Goal: Task Accomplishment & Management: Manage account settings

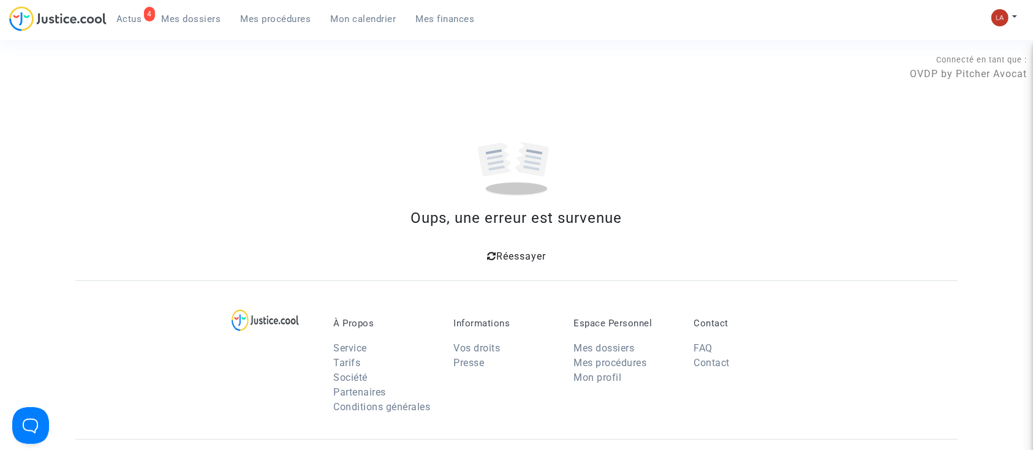
click at [256, 20] on span "Mes procédures" at bounding box center [276, 18] width 70 height 11
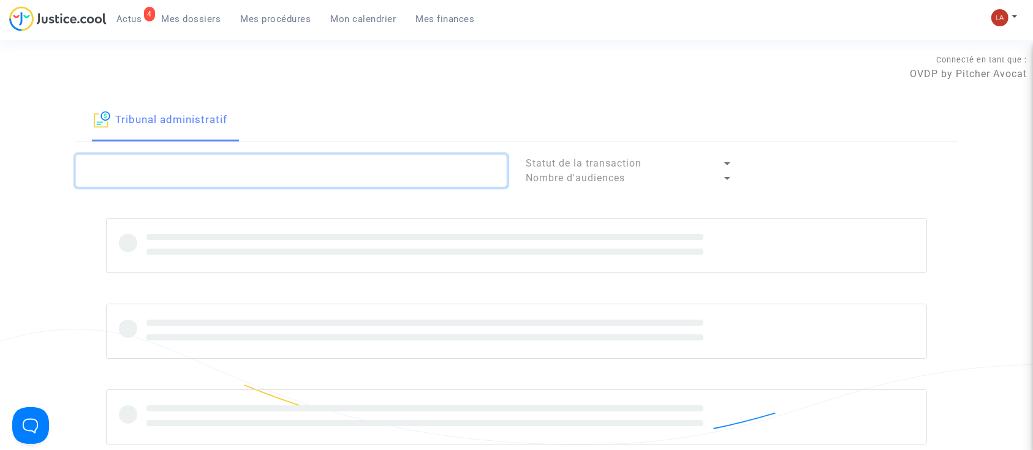
click at [313, 180] on textarea at bounding box center [291, 170] width 432 height 33
paste textarea "2317895"
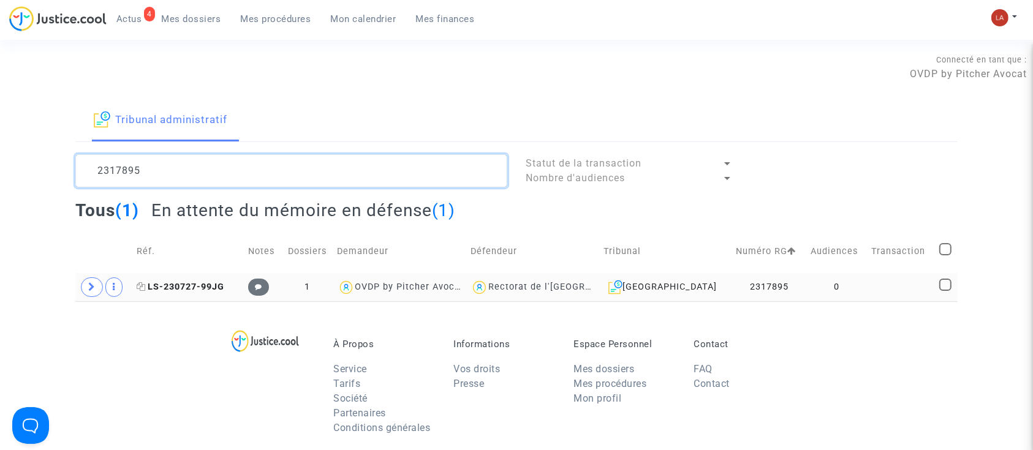
type textarea "2317895"
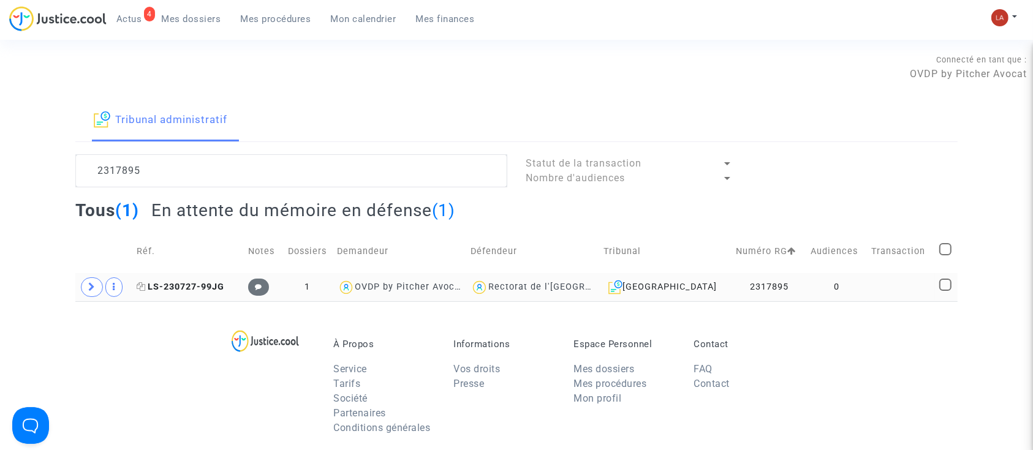
click at [200, 287] on span "LS-230727-99JG" at bounding box center [181, 287] width 88 height 10
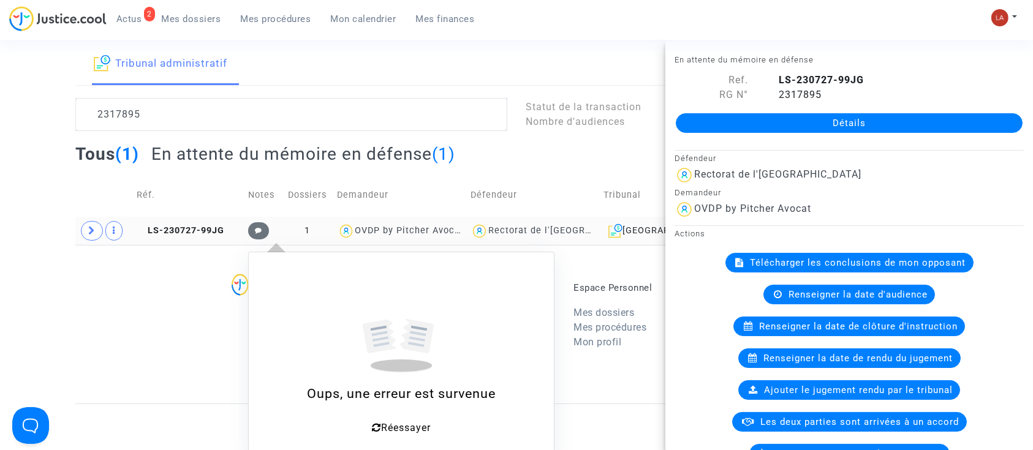
scroll to position [81, 0]
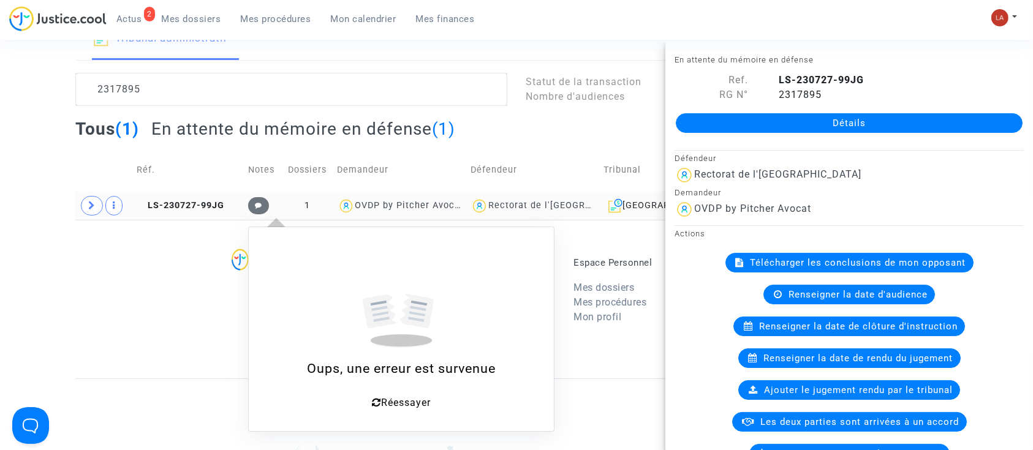
click at [407, 407] on span "Réessayer" at bounding box center [406, 403] width 50 height 12
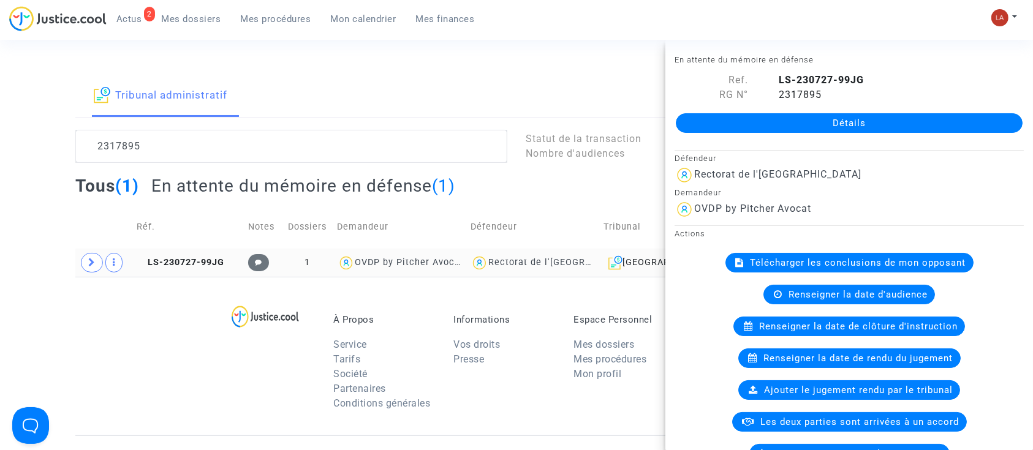
scroll to position [0, 0]
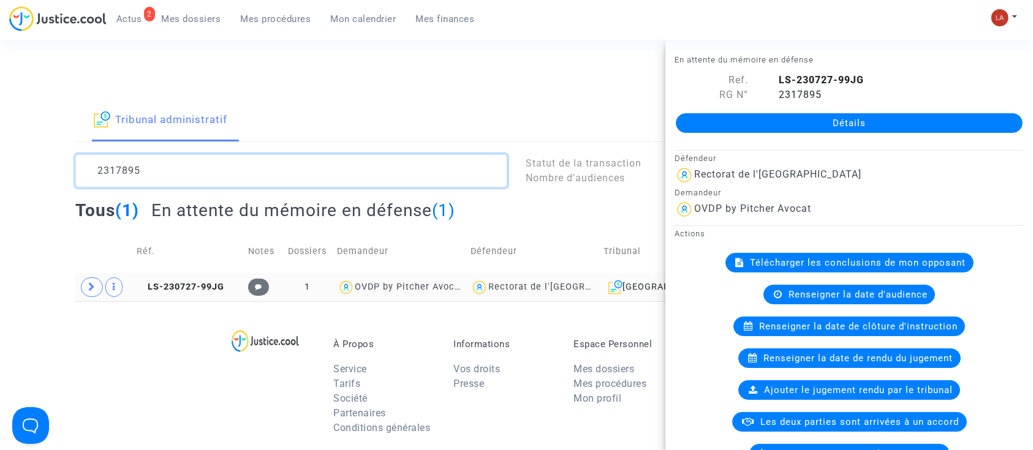
drag, startPoint x: 264, startPoint y: 164, endPoint x: 275, endPoint y: 162, distance: 10.6
click at [265, 164] on textarea at bounding box center [291, 170] width 432 height 33
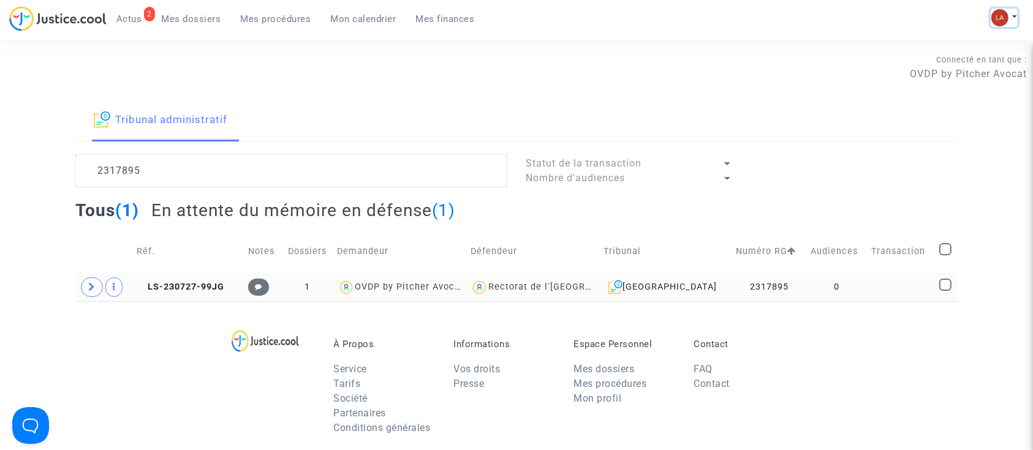
click at [1010, 17] on button at bounding box center [1004, 18] width 27 height 18
click at [960, 59] on link "Changer de compte" at bounding box center [955, 63] width 124 height 20
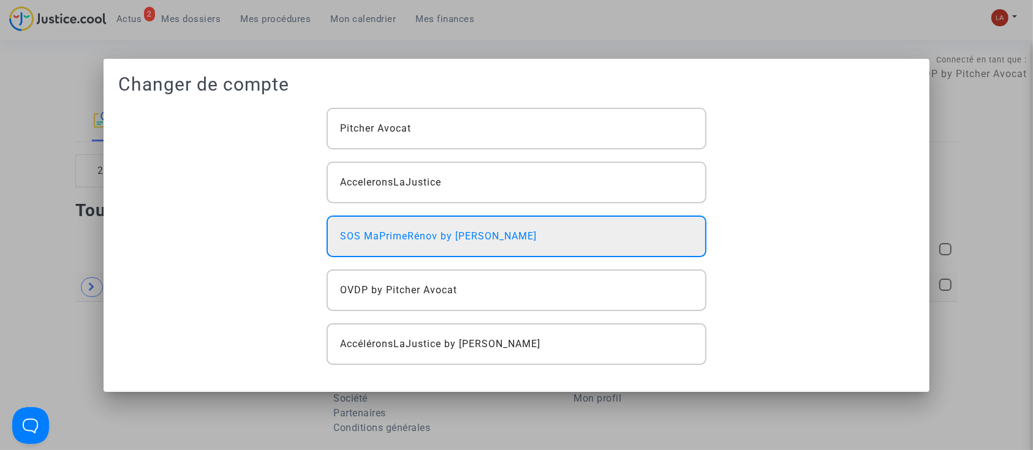
click at [485, 232] on span "SOS MaPrimeRénov by [PERSON_NAME]" at bounding box center [438, 236] width 197 height 15
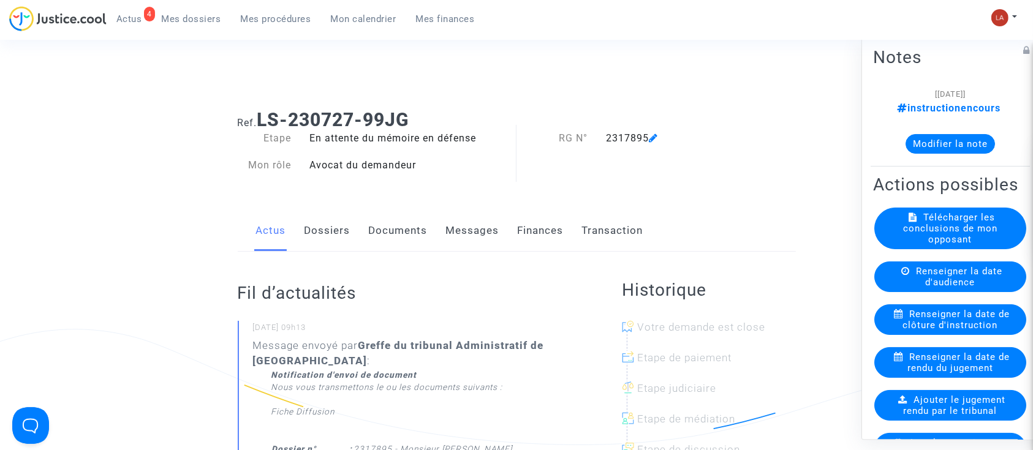
click at [401, 218] on link "Documents" at bounding box center [398, 231] width 59 height 40
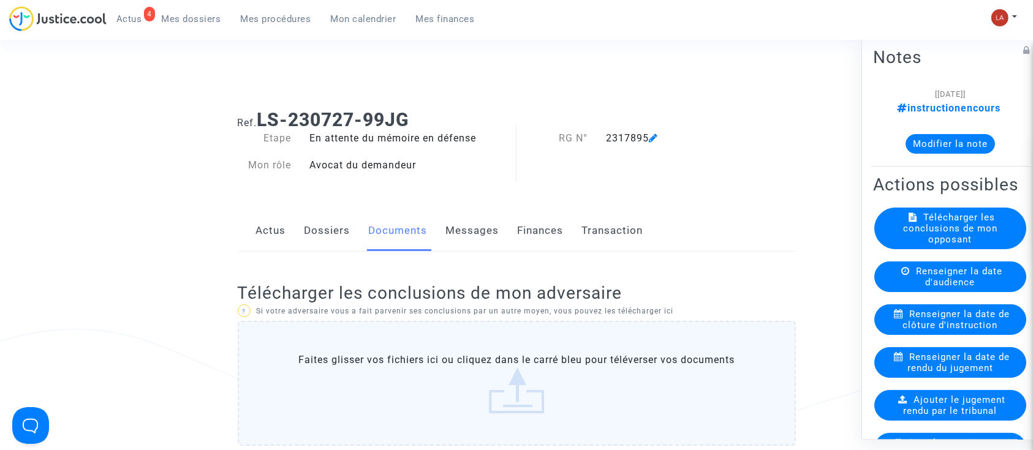
click at [965, 335] on div "Renseigner la date de clôture d'instruction" at bounding box center [950, 320] width 152 height 31
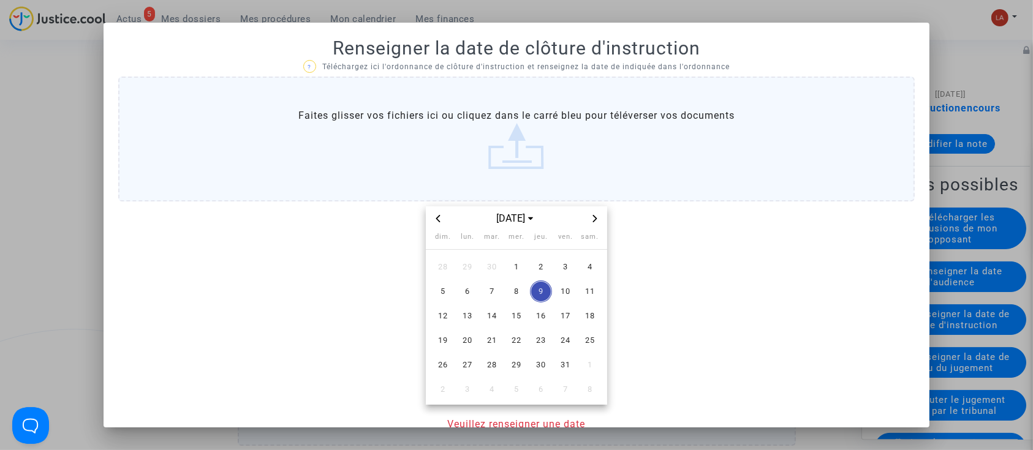
click at [591, 216] on icon "Next month" at bounding box center [594, 218] width 7 height 7
click at [495, 342] on span "18" at bounding box center [492, 341] width 22 height 22
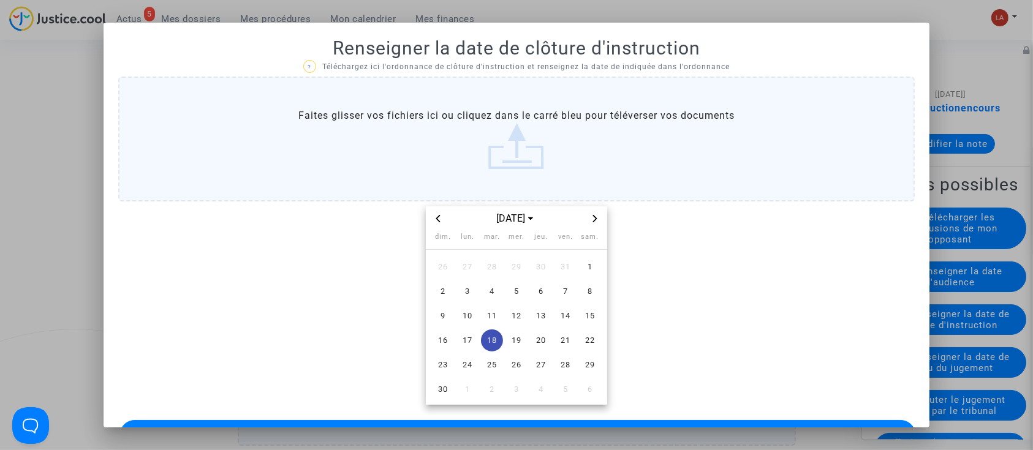
click at [495, 140] on label "Faites glisser vos fichiers ici ou cliquez dans le carré bleu pour téléverser v…" at bounding box center [516, 139] width 797 height 125
click at [0, 0] on input "Faites glisser vos fichiers ici ou cliquez dans le carré bleu pour téléverser v…" at bounding box center [0, 0] width 0 height 0
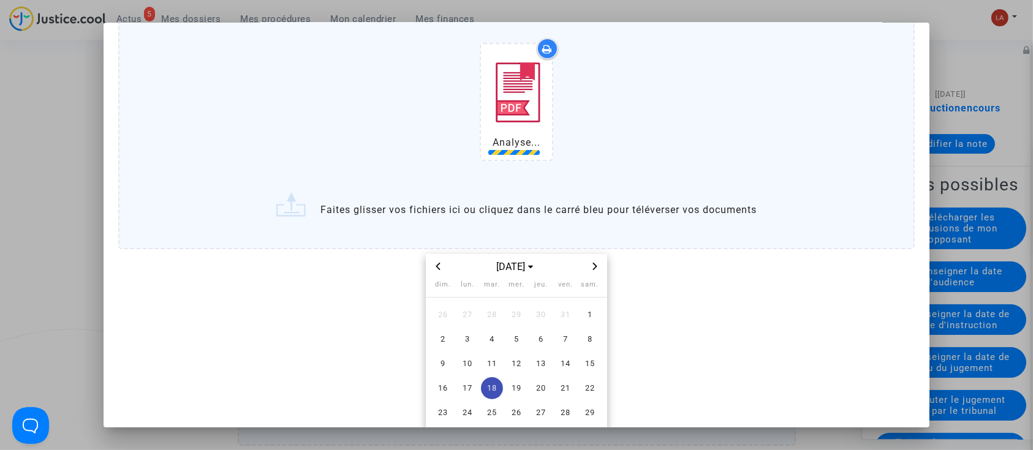
scroll to position [170, 0]
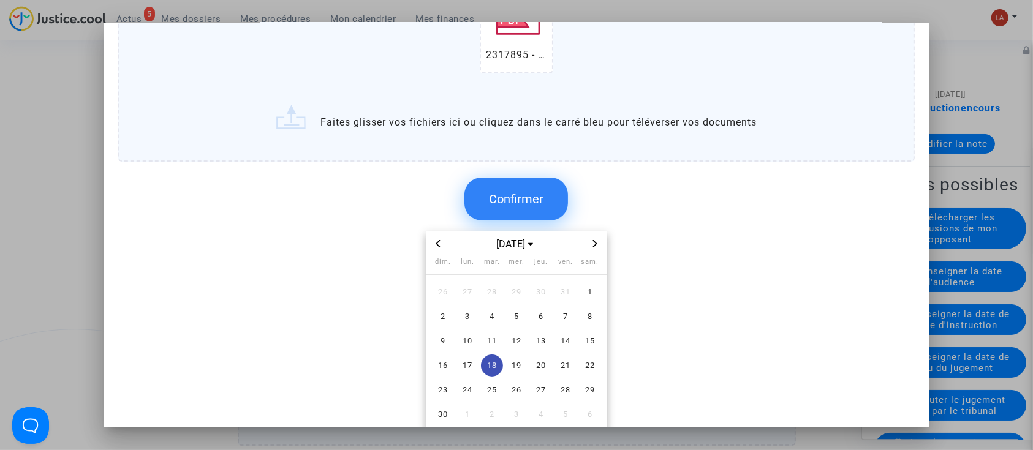
click at [502, 189] on button "Confirmer" at bounding box center [516, 199] width 104 height 43
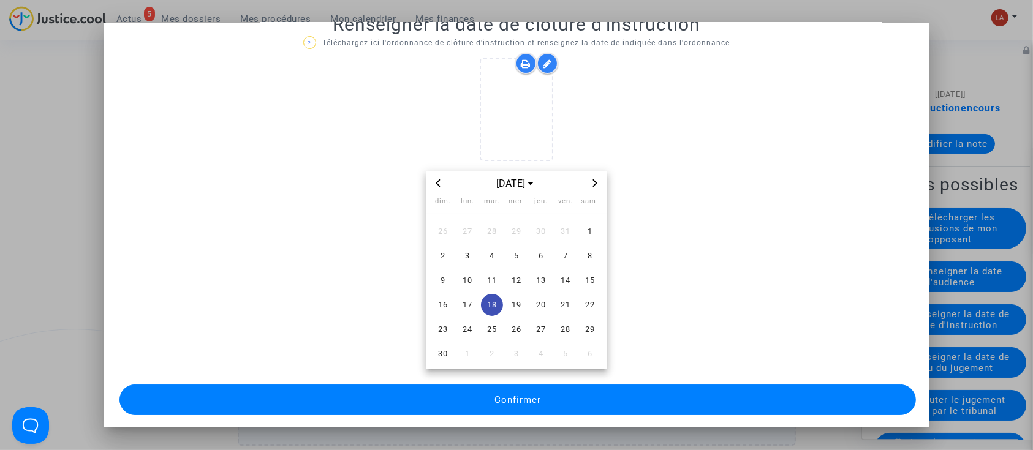
scroll to position [29, 0]
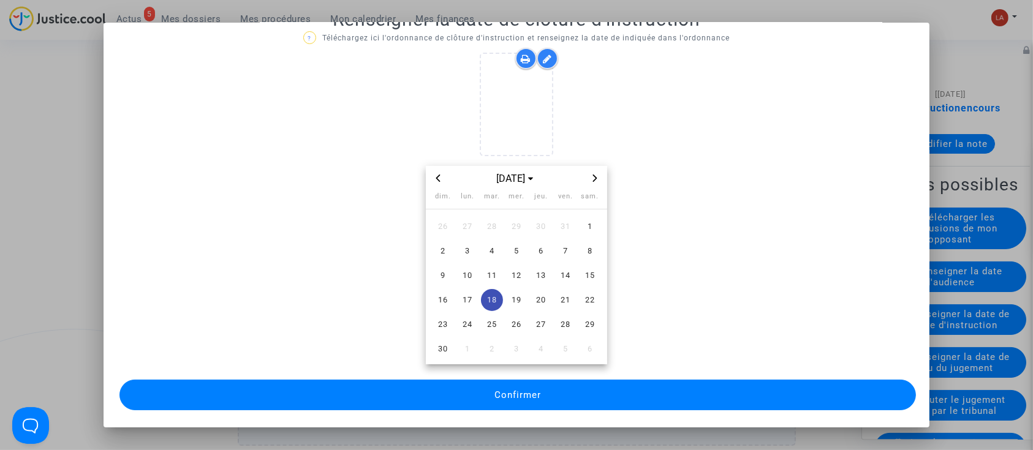
click at [719, 386] on button "Confirmer" at bounding box center [517, 395] width 797 height 31
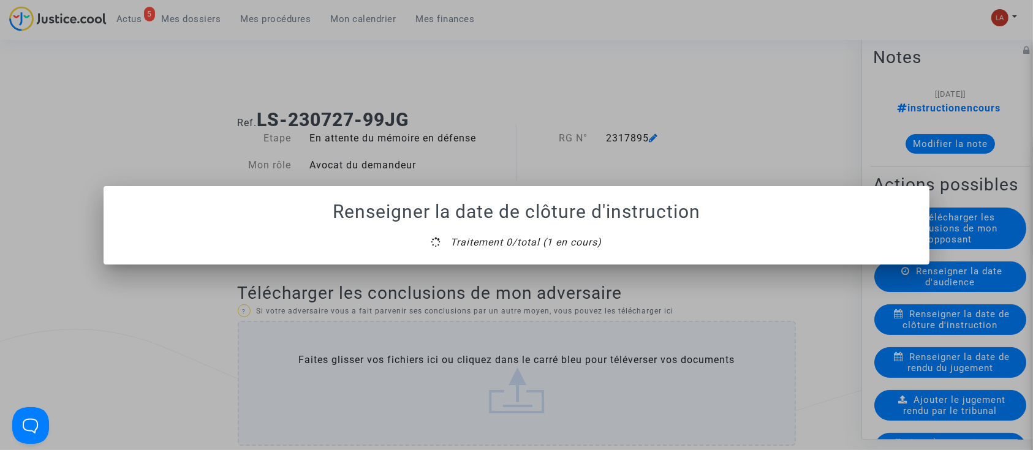
scroll to position [0, 0]
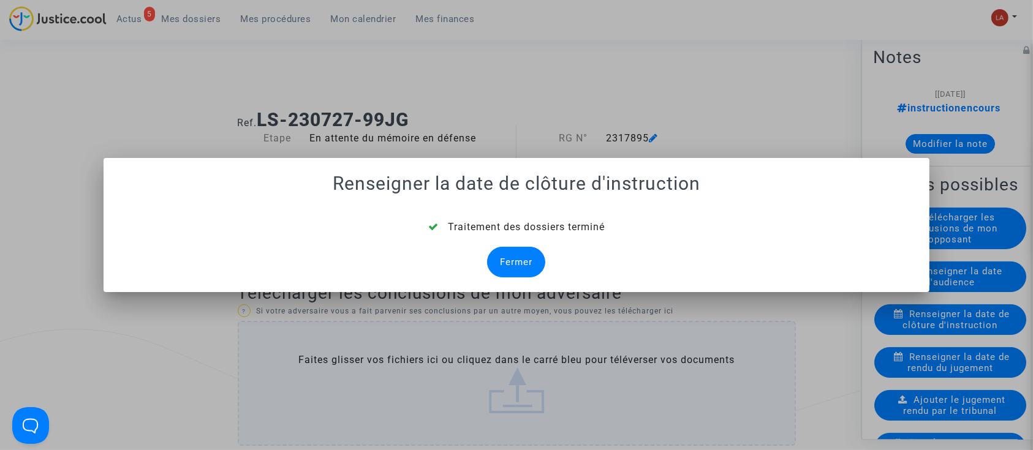
click at [1000, 41] on div at bounding box center [516, 225] width 1033 height 450
click at [998, 17] on div at bounding box center [516, 225] width 1033 height 450
click at [512, 267] on div "Fermer" at bounding box center [516, 262] width 58 height 31
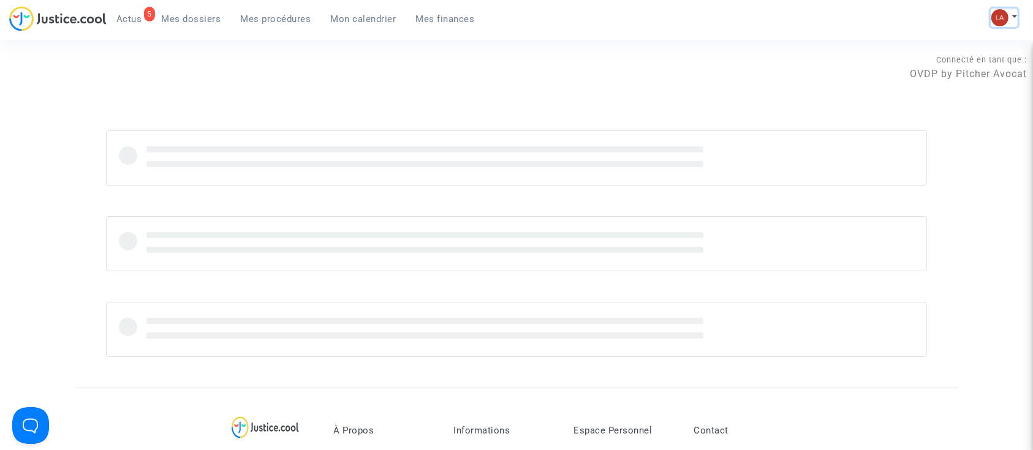
click at [1005, 14] on img at bounding box center [999, 17] width 17 height 17
click at [934, 60] on link "Changer de compte" at bounding box center [955, 63] width 124 height 20
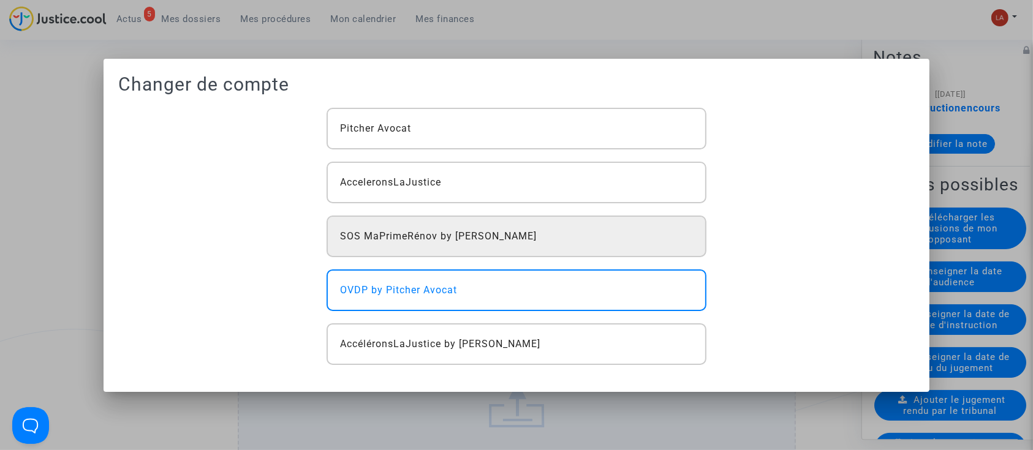
click at [436, 233] on span "SOS MaPrimeRénov by [PERSON_NAME]" at bounding box center [438, 236] width 197 height 15
